Goal: Task Accomplishment & Management: Manage account settings

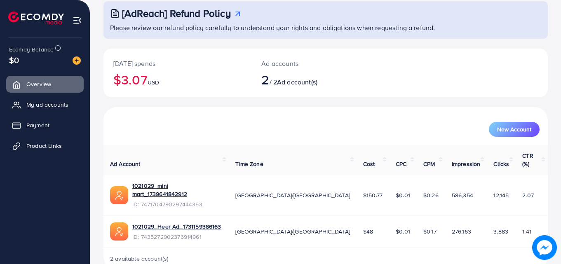
scroll to position [52, 0]
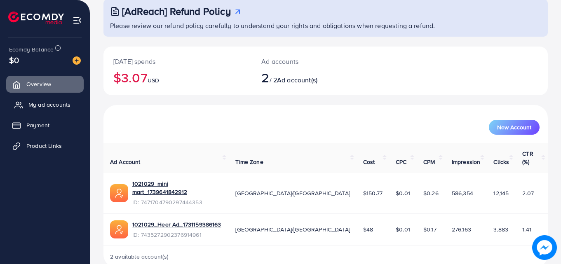
click at [44, 102] on span "My ad accounts" at bounding box center [49, 105] width 42 height 8
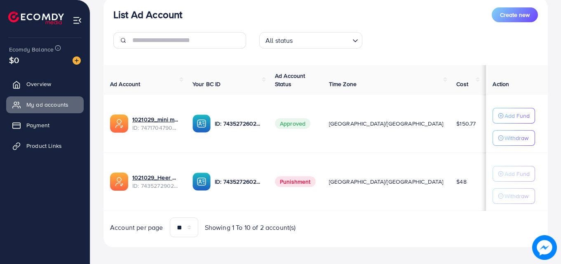
scroll to position [108, 0]
